Goal: Task Accomplishment & Management: Use online tool/utility

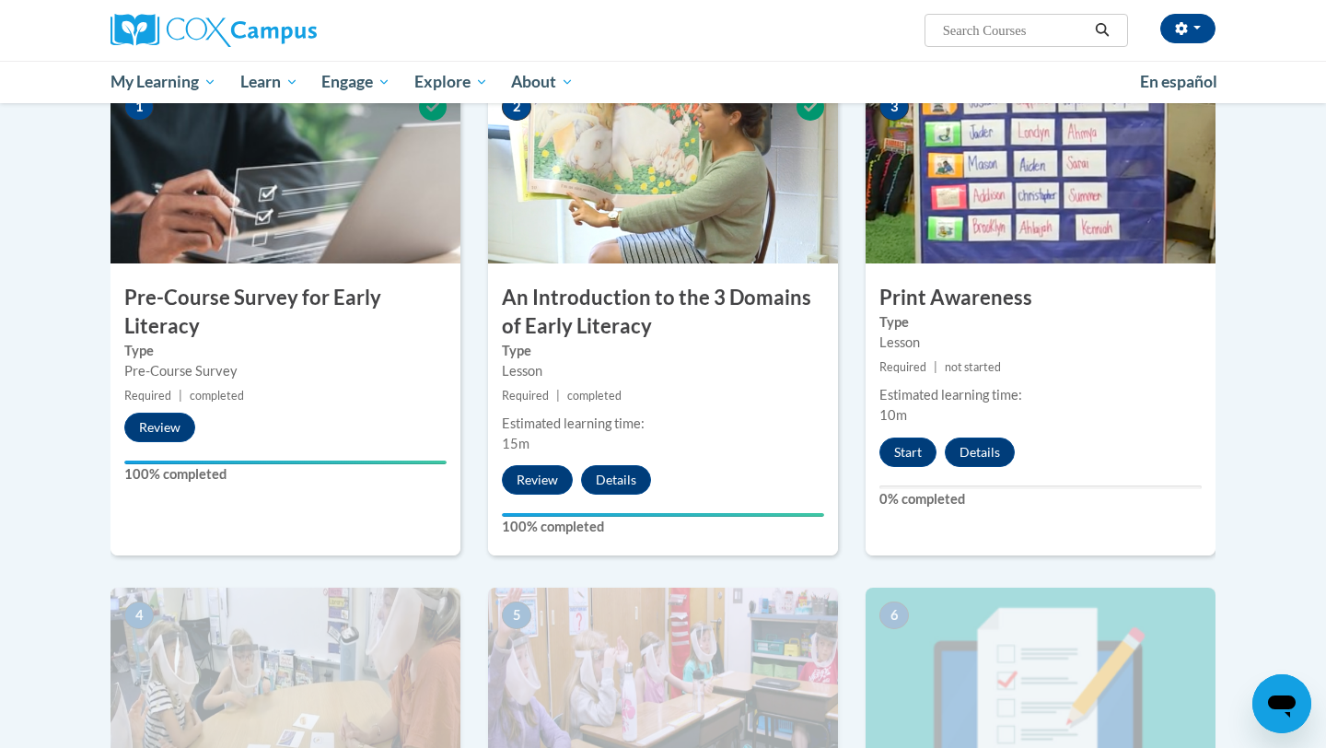
scroll to position [465, 0]
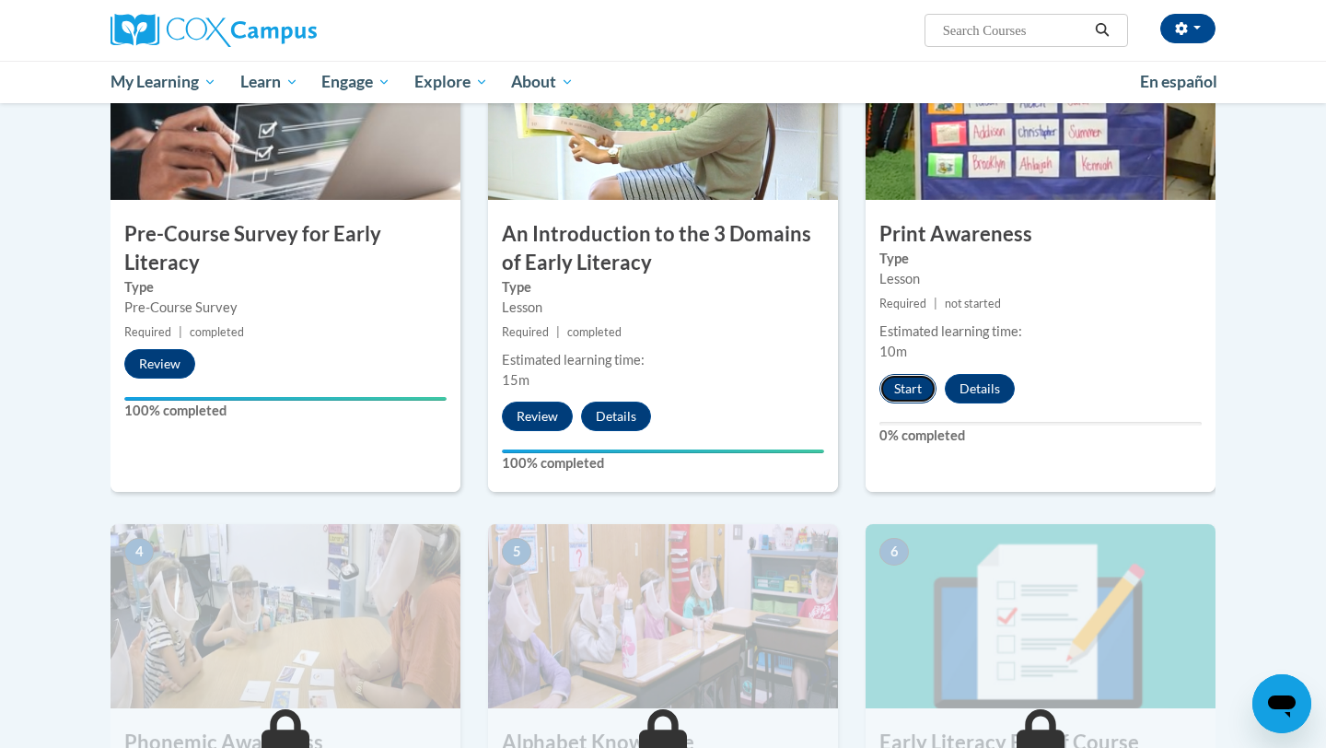
click at [904, 393] on button "Start" at bounding box center [907, 388] width 57 height 29
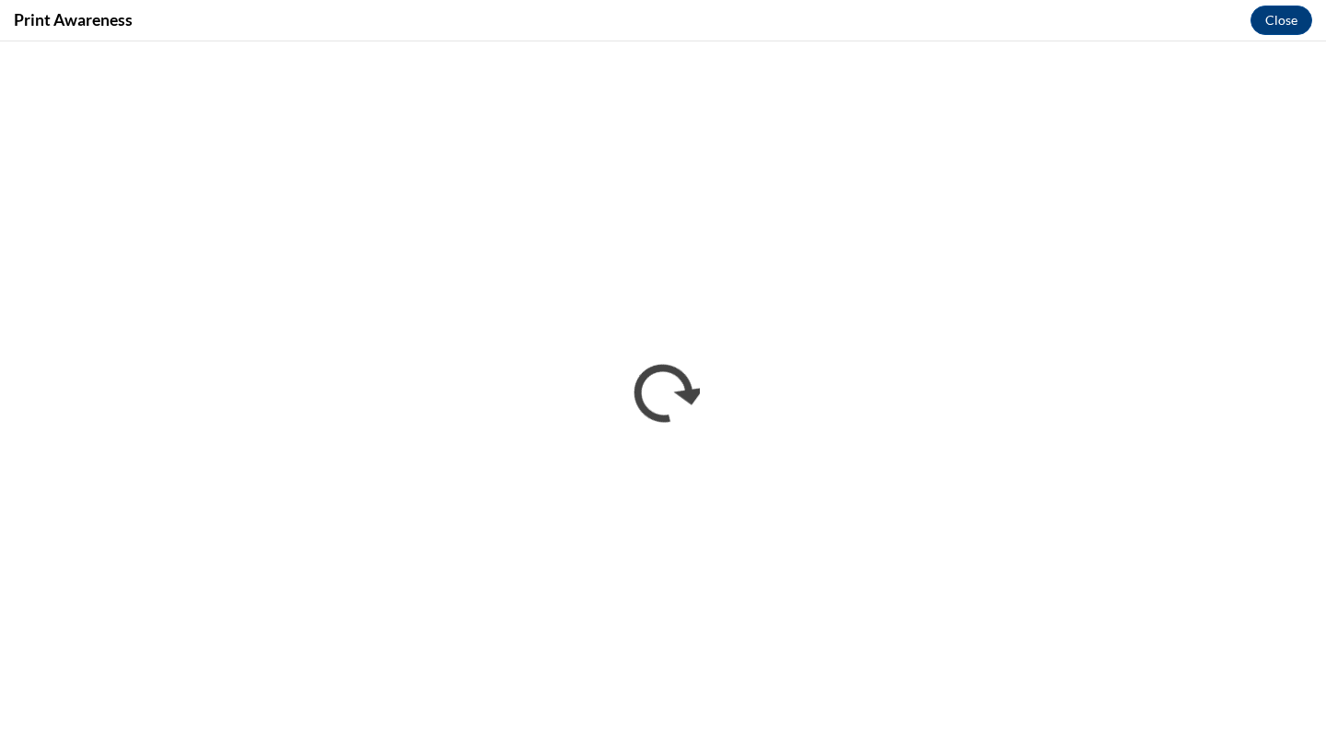
scroll to position [0, 0]
